Goal: Task Accomplishment & Management: Use online tool/utility

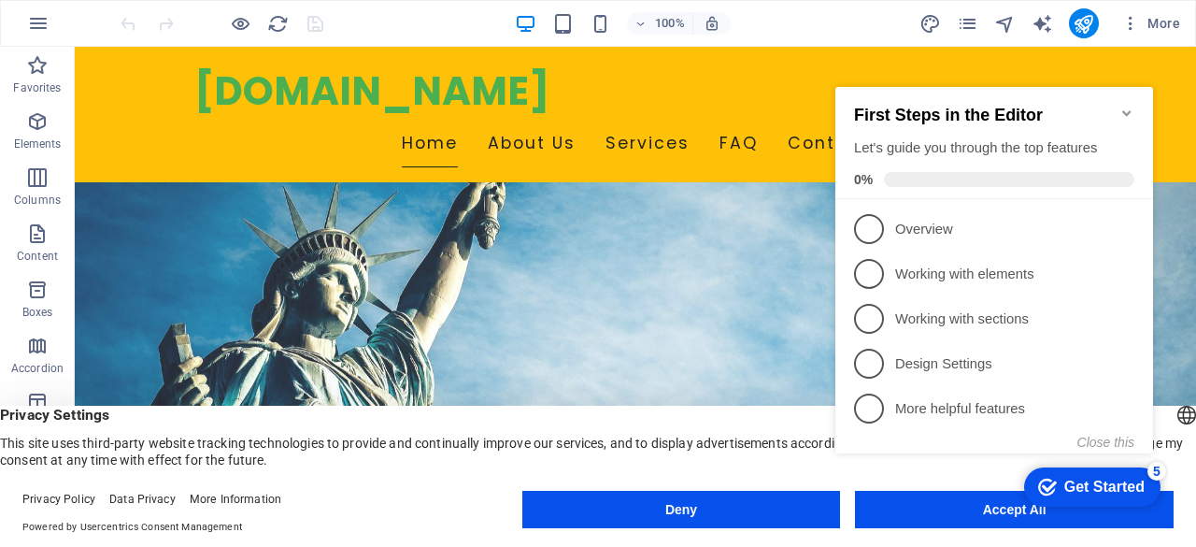
scroll to position [411, 0]
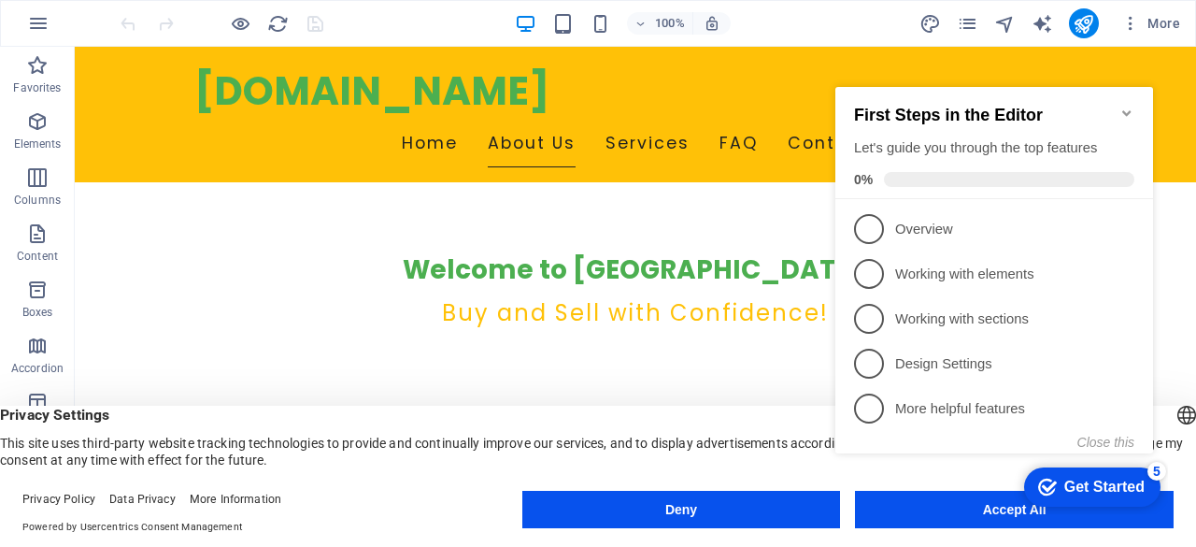
click at [1127, 110] on icon "Minimize checklist" at bounding box center [1127, 113] width 8 height 6
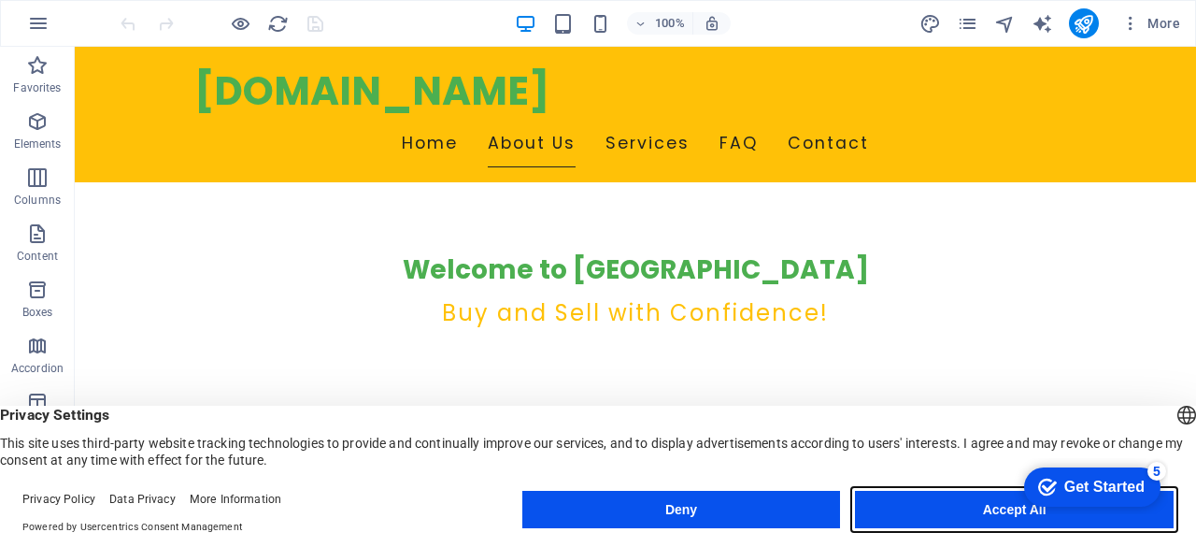
click at [935, 511] on button "Accept All" at bounding box center [1014, 509] width 319 height 37
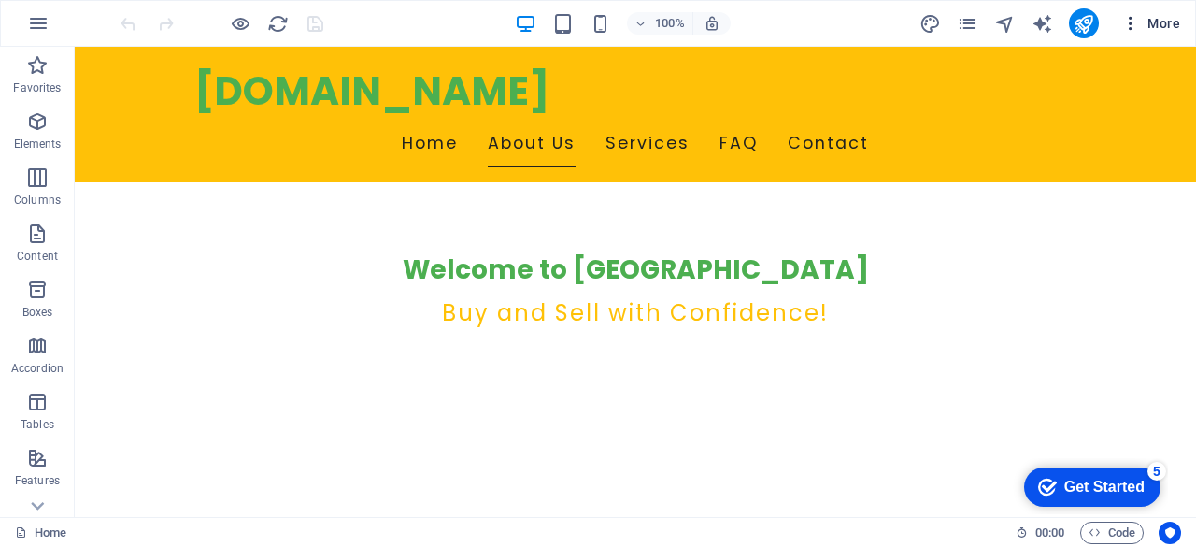
click at [1135, 24] on icon "button" at bounding box center [1131, 23] width 19 height 19
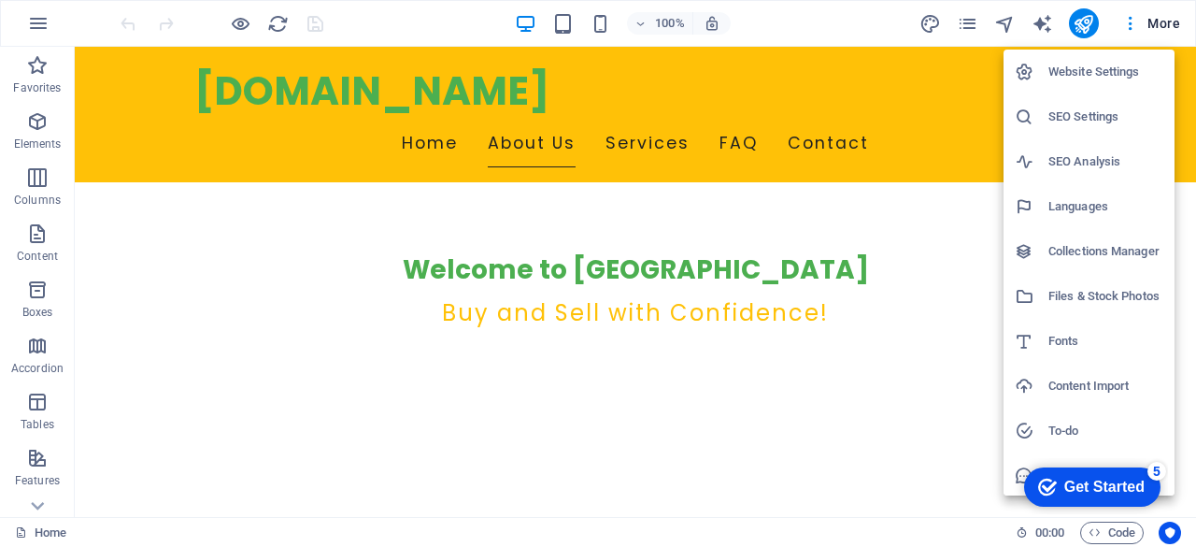
click at [1161, 72] on h6 "Website Settings" at bounding box center [1106, 72] width 115 height 22
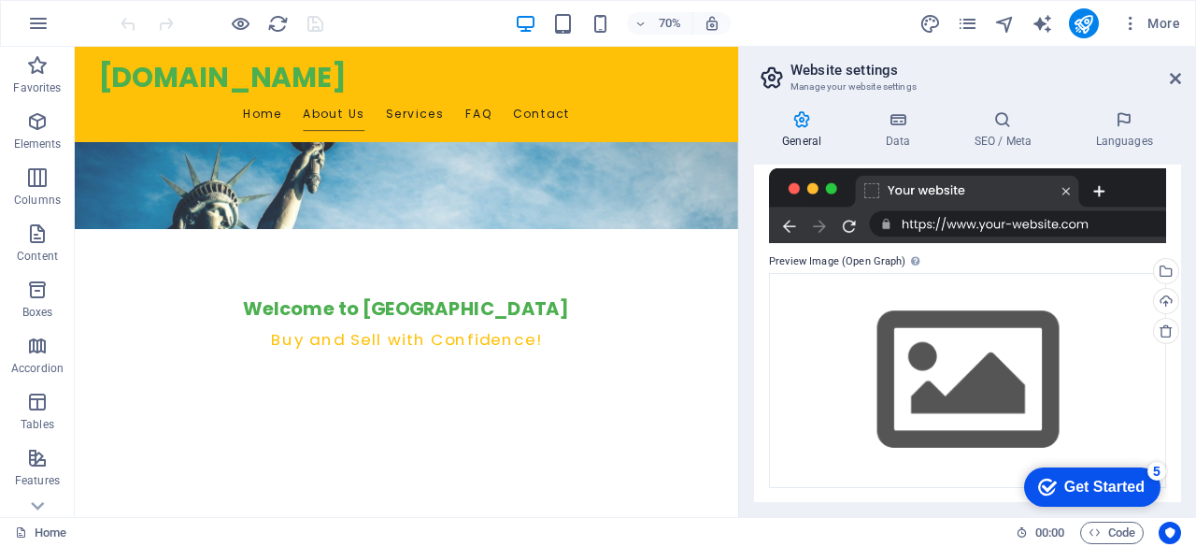
scroll to position [0, 0]
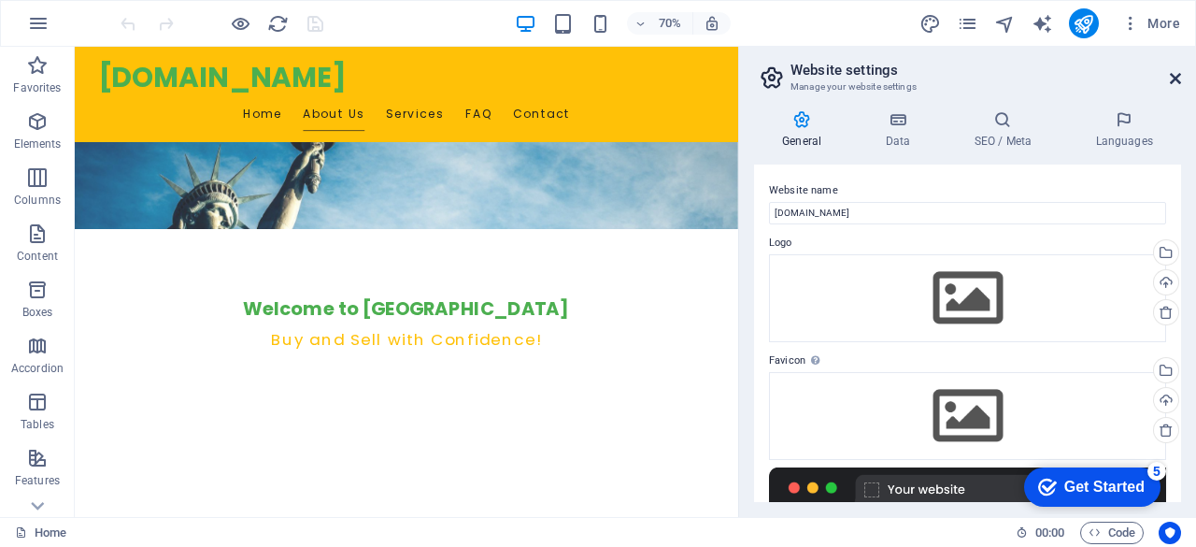
click at [1177, 71] on icon at bounding box center [1175, 78] width 11 height 15
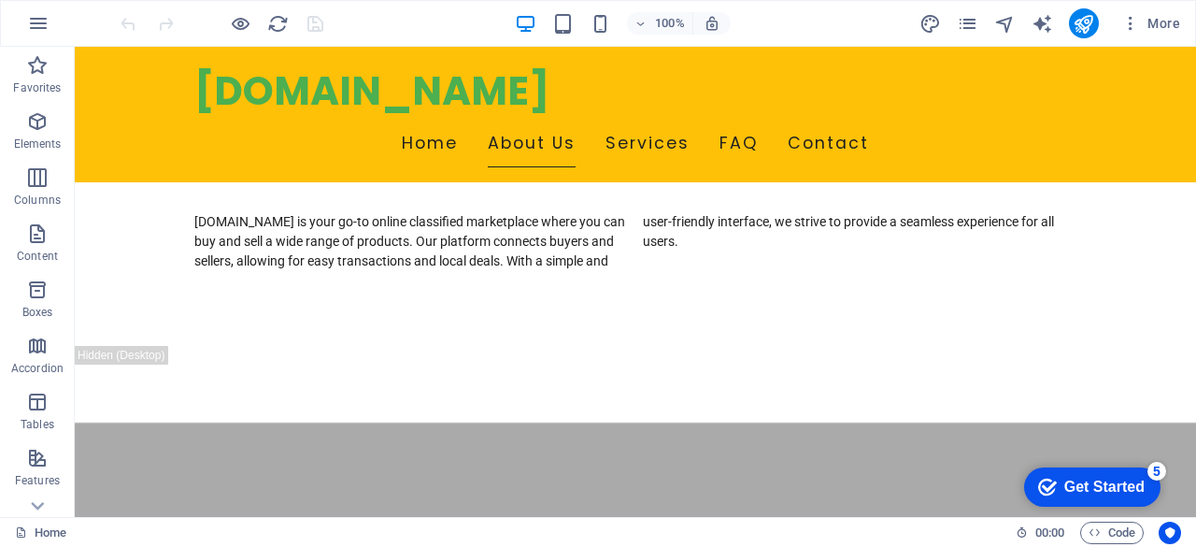
scroll to position [1096, 0]
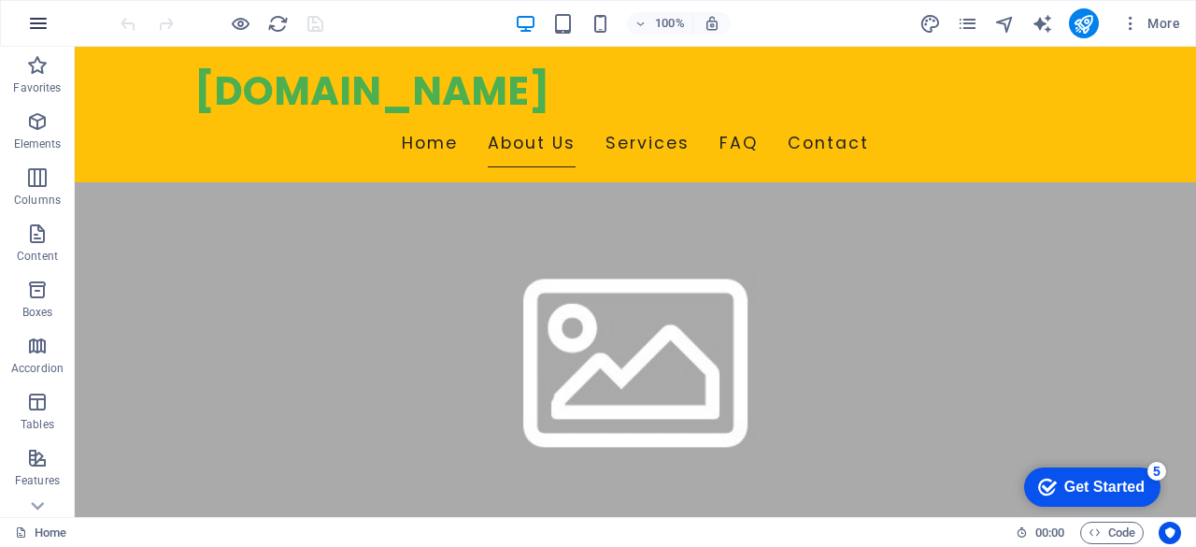
click at [43, 18] on icon "button" at bounding box center [38, 23] width 22 height 22
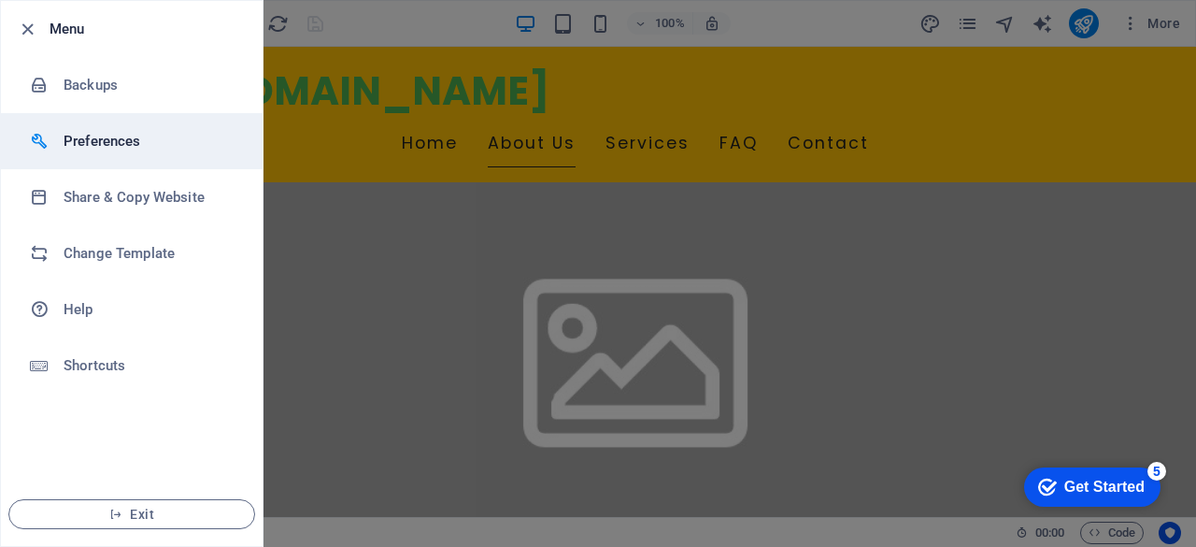
click at [179, 150] on h6 "Preferences" at bounding box center [150, 141] width 173 height 22
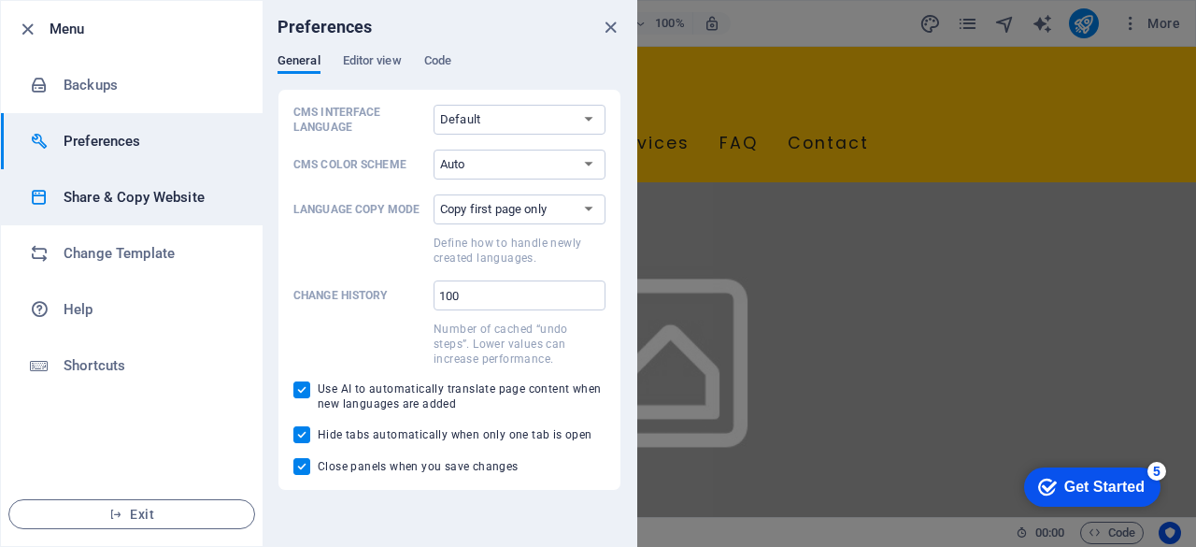
click at [192, 180] on li "Share & Copy Website" at bounding box center [132, 197] width 262 height 56
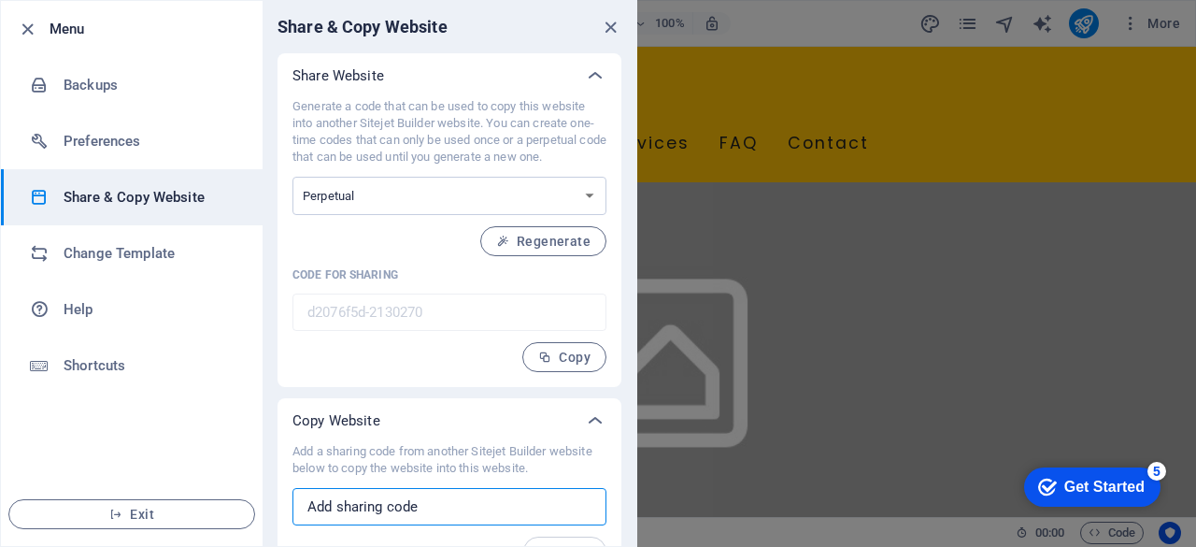
click at [471, 506] on input "text" at bounding box center [450, 506] width 314 height 37
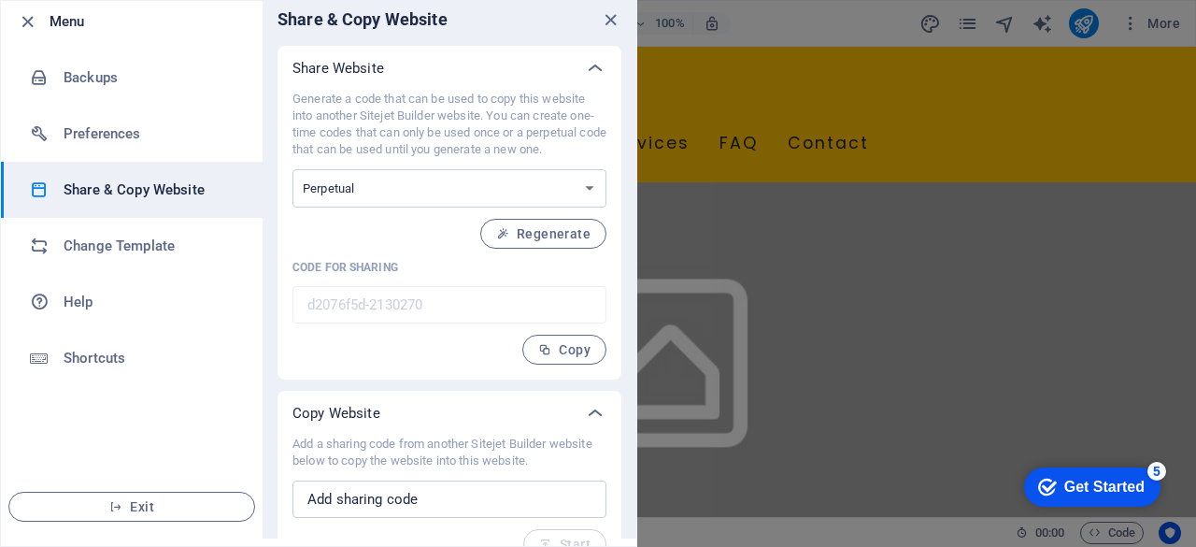
scroll to position [35, 0]
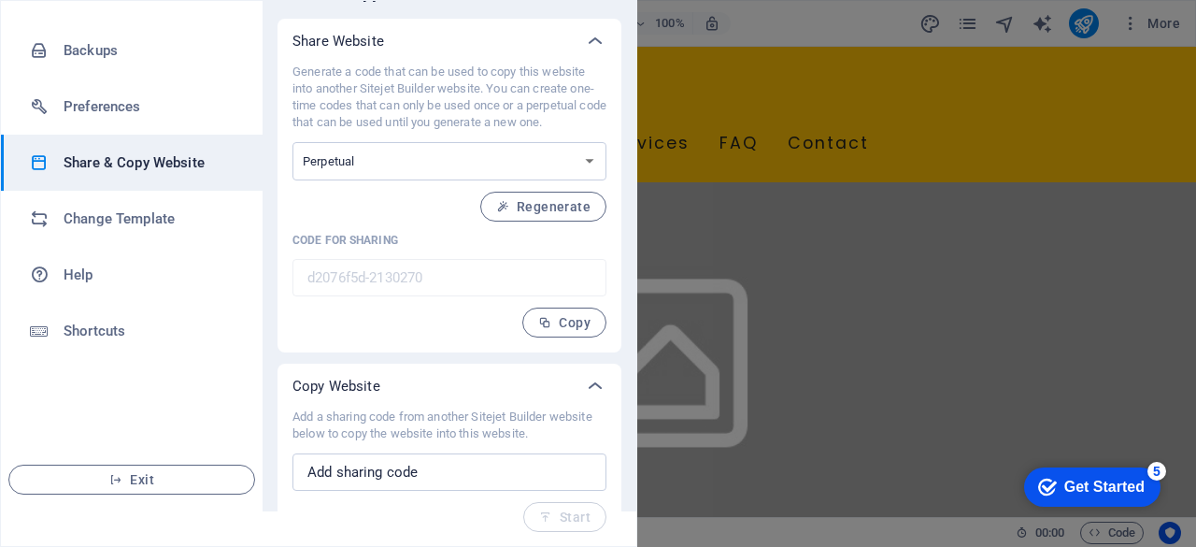
click at [835, 179] on div at bounding box center [598, 273] width 1196 height 547
